Goal: Find specific page/section: Find specific page/section

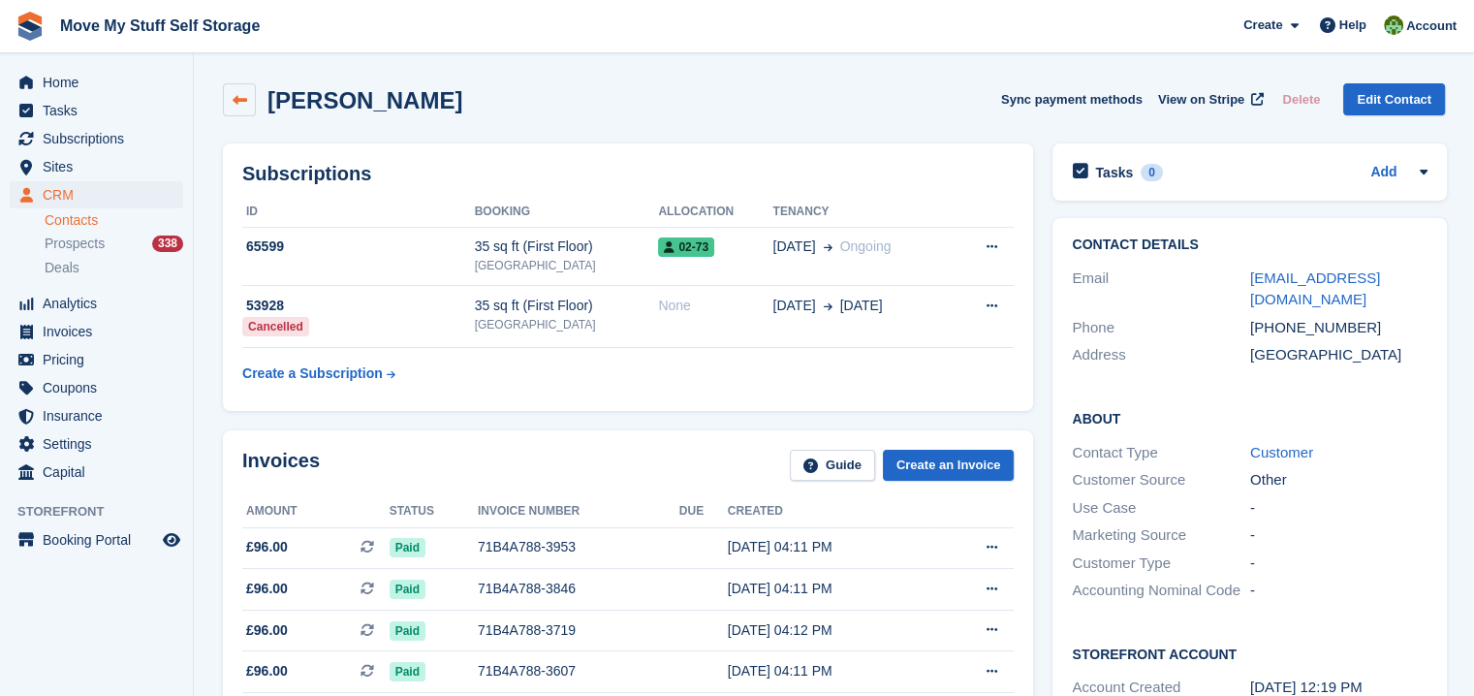
click at [234, 102] on icon at bounding box center [240, 100] width 15 height 15
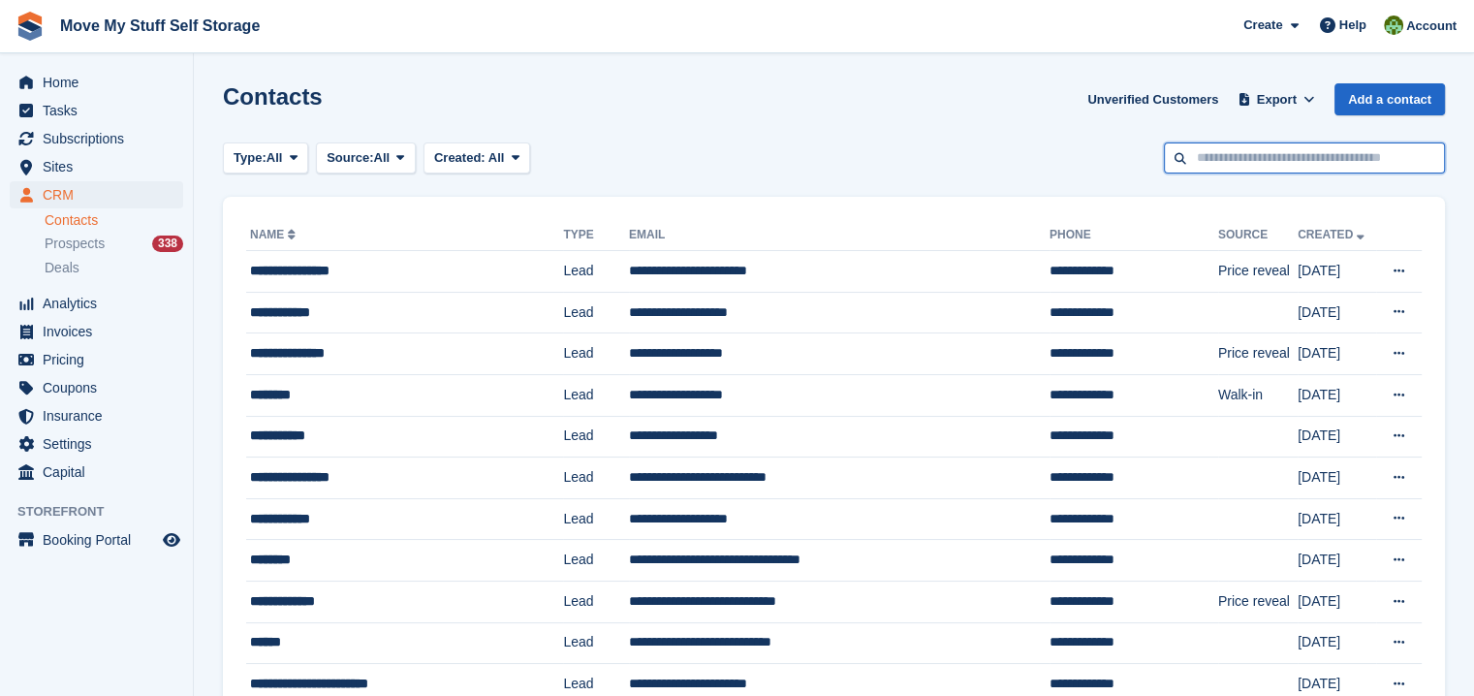
click at [1268, 167] on input "text" at bounding box center [1304, 159] width 281 height 32
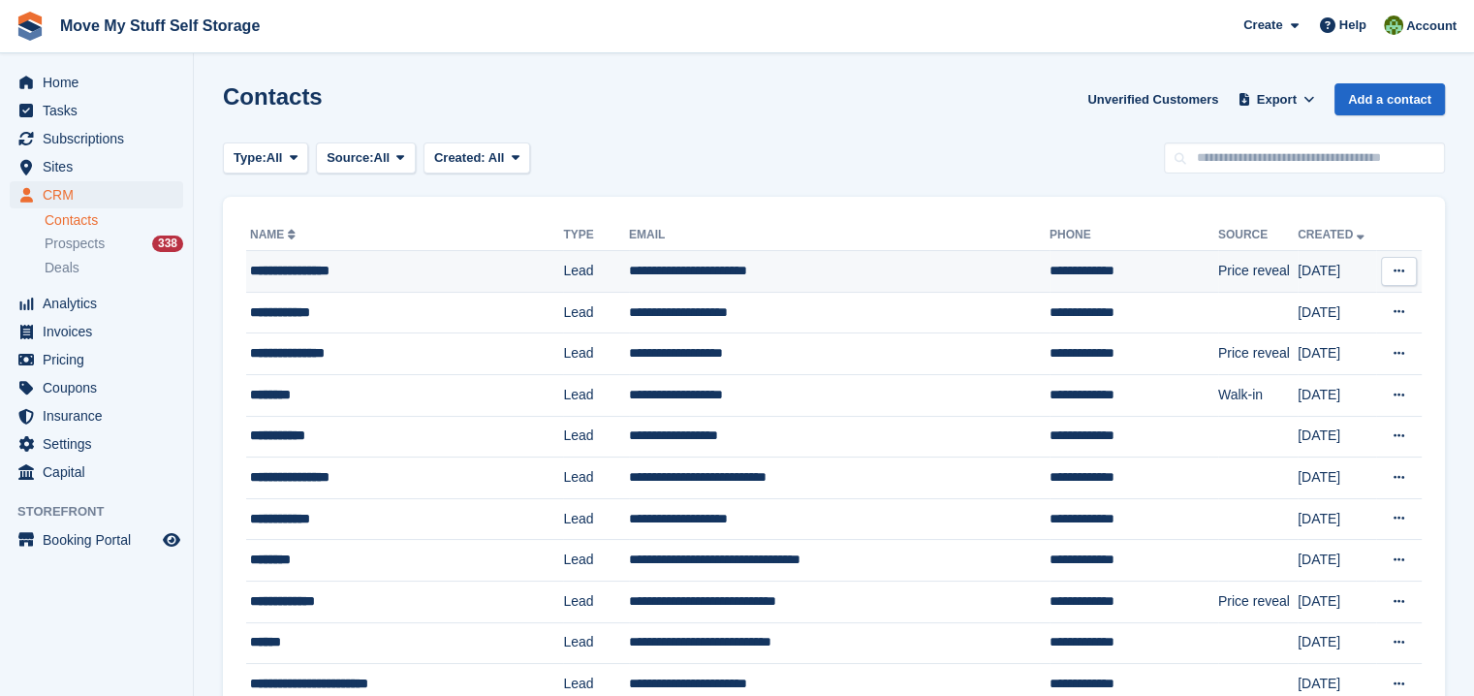
click at [301, 274] on div "**********" at bounding box center [390, 271] width 281 height 20
